Goal: Find contact information: Find contact information

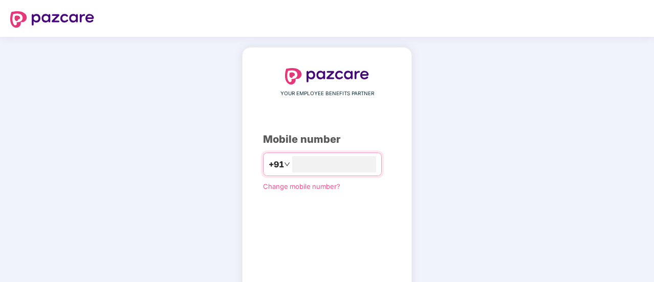
type input "**********"
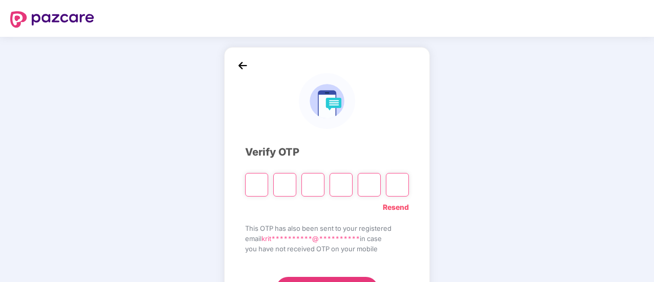
paste input "*"
type input "*"
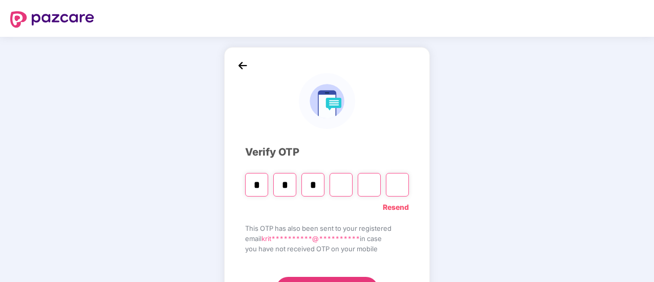
type input "*"
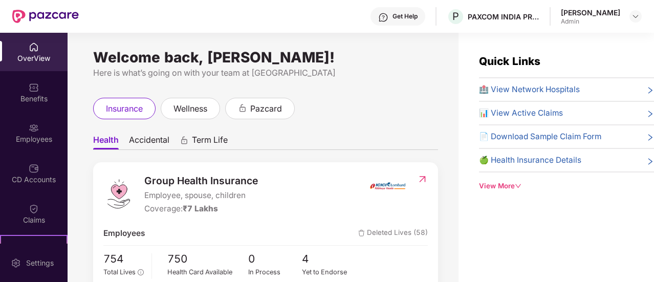
click at [338, 95] on div "Welcome back, [PERSON_NAME]! Here is what’s going on with your team at Pazcare …" at bounding box center [263, 163] width 391 height 261
click at [52, 44] on div "OverView" at bounding box center [34, 52] width 68 height 38
click at [421, 20] on div "Get Help" at bounding box center [397, 16] width 55 height 18
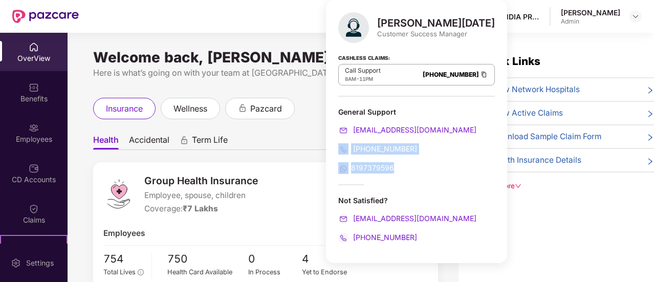
drag, startPoint x: 403, startPoint y: 167, endPoint x: 338, endPoint y: 148, distance: 67.7
click at [338, 148] on div "General Support [EMAIL_ADDRESS][DOMAIN_NAME] [PHONE_NUMBER] 8197379596" at bounding box center [416, 140] width 157 height 67
copy div "[PHONE_NUMBER] 8197379596"
click at [424, 149] on div "[PHONE_NUMBER]" at bounding box center [416, 148] width 157 height 11
drag, startPoint x: 412, startPoint y: 145, endPoint x: 352, endPoint y: 151, distance: 60.7
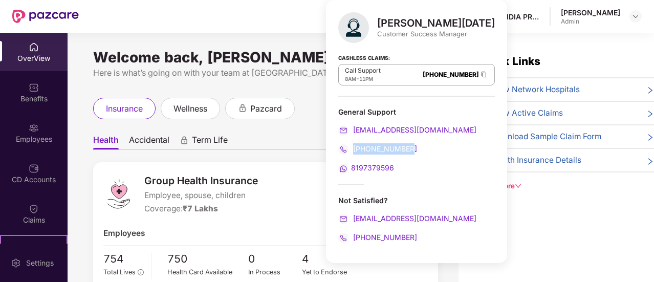
click at [352, 151] on div "[PHONE_NUMBER]" at bounding box center [416, 148] width 157 height 11
copy span "[PHONE_NUMBER]"
drag, startPoint x: 397, startPoint y: 164, endPoint x: 351, endPoint y: 168, distance: 45.8
click at [351, 168] on div "8197379596" at bounding box center [416, 167] width 157 height 11
copy span "8197379596"
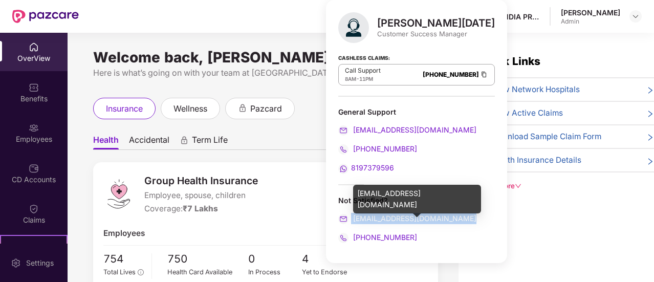
drag, startPoint x: 455, startPoint y: 214, endPoint x: 351, endPoint y: 218, distance: 103.9
click at [351, 218] on div "[EMAIL_ADDRESS][DOMAIN_NAME]" at bounding box center [416, 218] width 157 height 11
copy span "[EMAIL_ADDRESS][DOMAIN_NAME]"
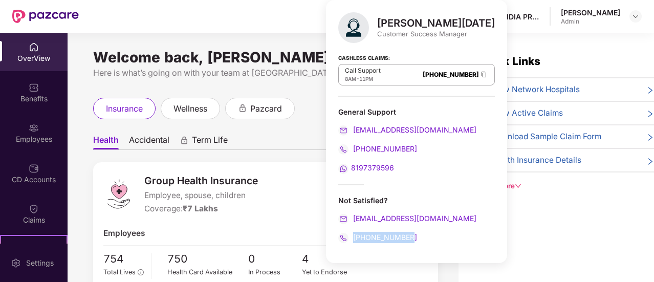
drag, startPoint x: 418, startPoint y: 235, endPoint x: 353, endPoint y: 236, distance: 65.5
click at [353, 236] on div "[PHONE_NUMBER]" at bounding box center [416, 237] width 157 height 11
copy span "[PHONE_NUMBER]"
